Goal: Task Accomplishment & Management: Use online tool/utility

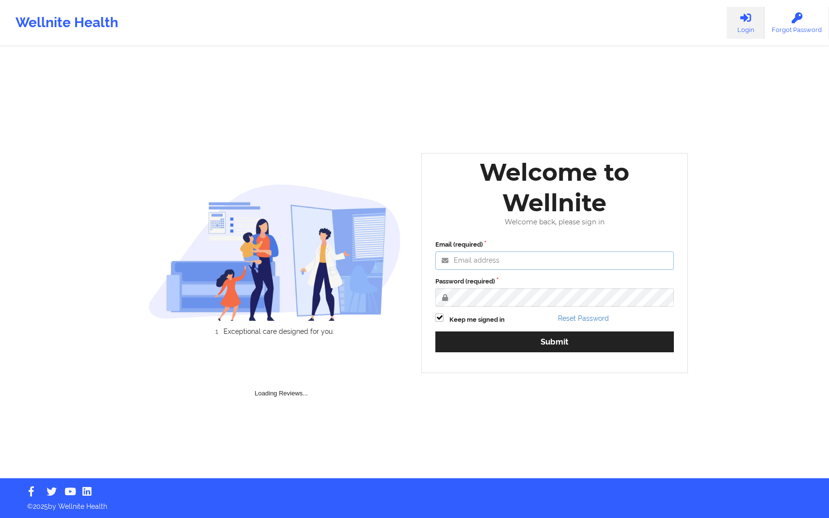
click at [643, 255] on input "Email (required)" at bounding box center [555, 261] width 239 height 18
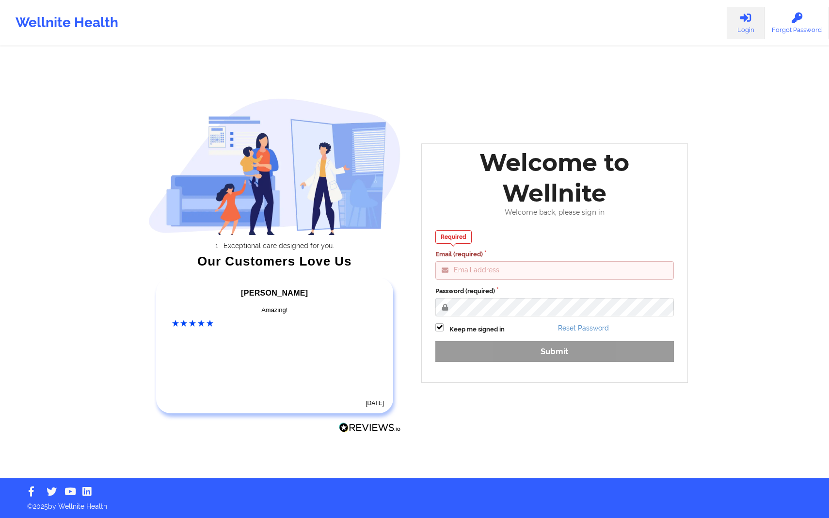
type input "[PERSON_NAME][EMAIL_ADDRESS][DOMAIN_NAME]"
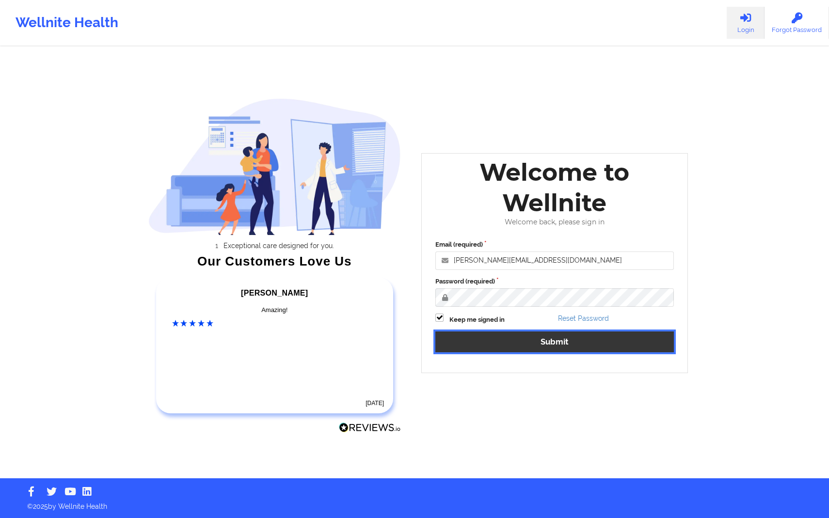
click at [598, 340] on button "Submit" at bounding box center [555, 342] width 239 height 21
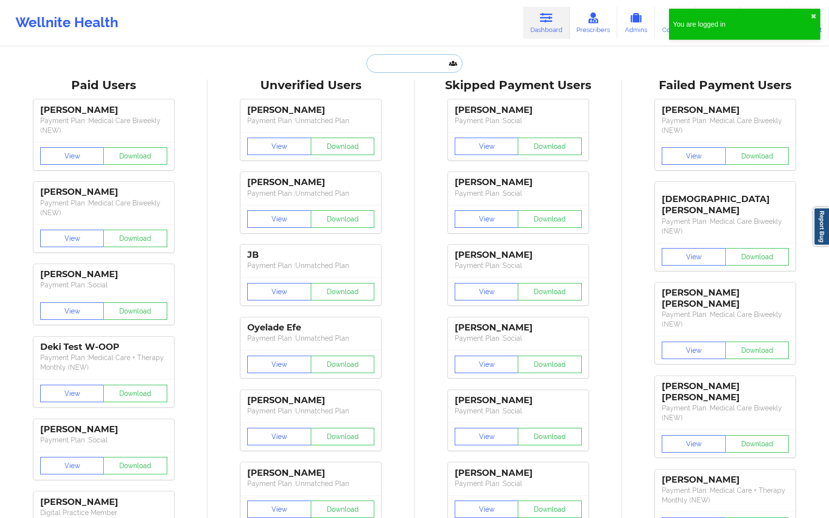
click at [419, 69] on input "text" at bounding box center [415, 63] width 96 height 18
paste input "[PERSON_NAME]"
type input "[PERSON_NAME]"
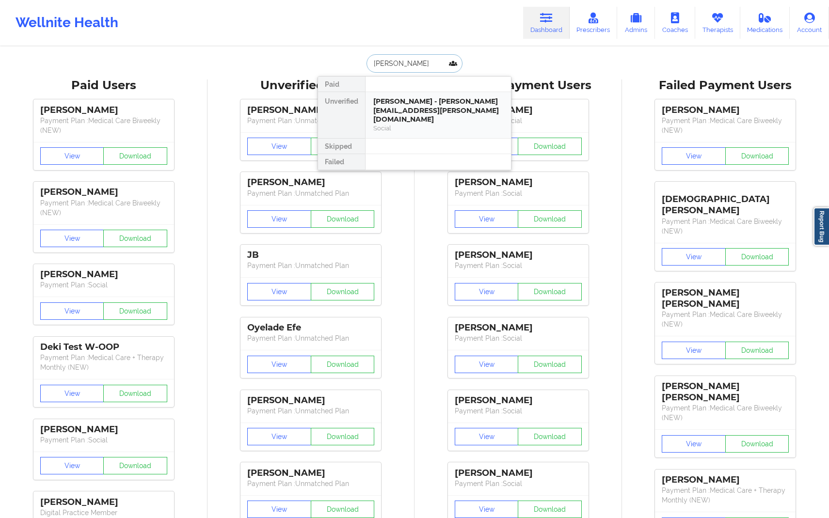
click at [423, 124] on div "Social" at bounding box center [438, 128] width 130 height 8
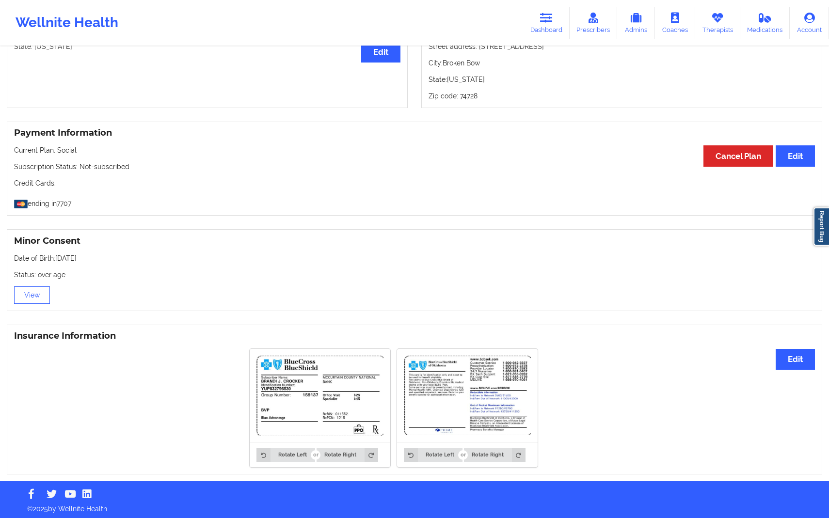
scroll to position [444, 0]
